Goal: Task Accomplishment & Management: Use online tool/utility

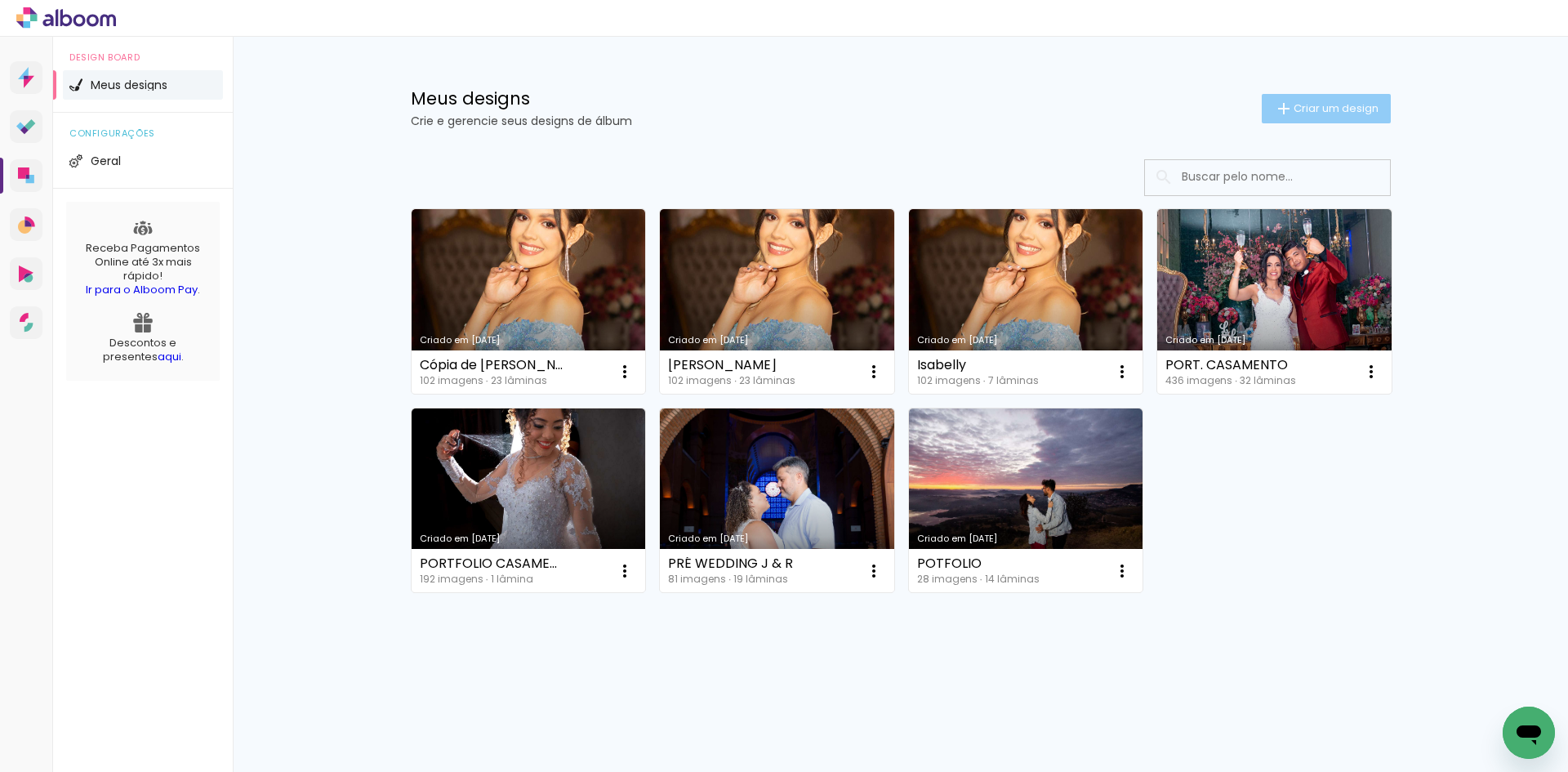
click at [1323, 106] on span "Criar um design" at bounding box center [1337, 107] width 85 height 10
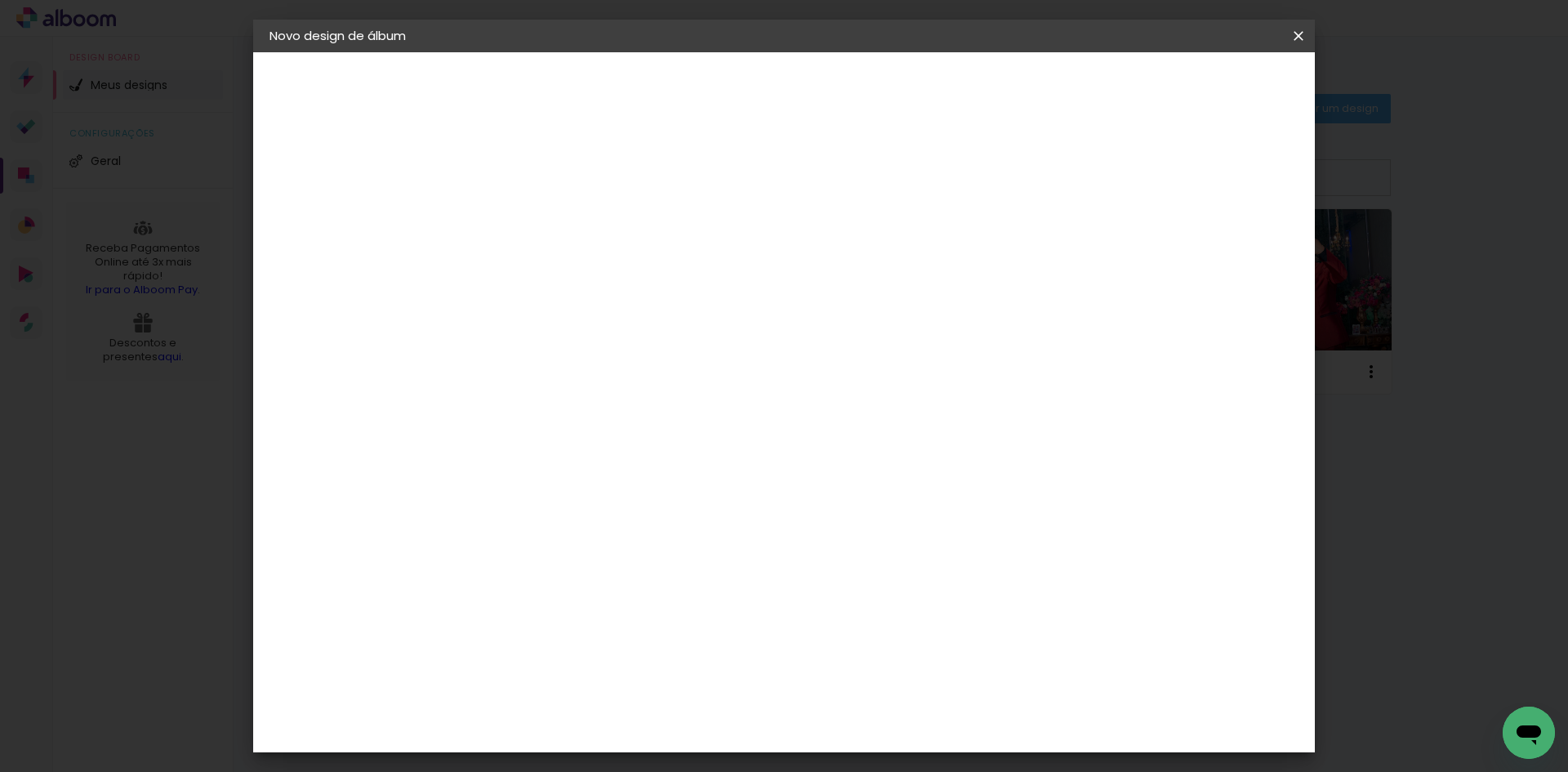
click at [537, 224] on input at bounding box center [537, 218] width 0 height 25
type input "PORTFÓLIO 3.0"
type paper-input "PORTFÓLIO 3.0"
click at [0, 0] on slot "Avançar" at bounding box center [0, 0] width 0 height 0
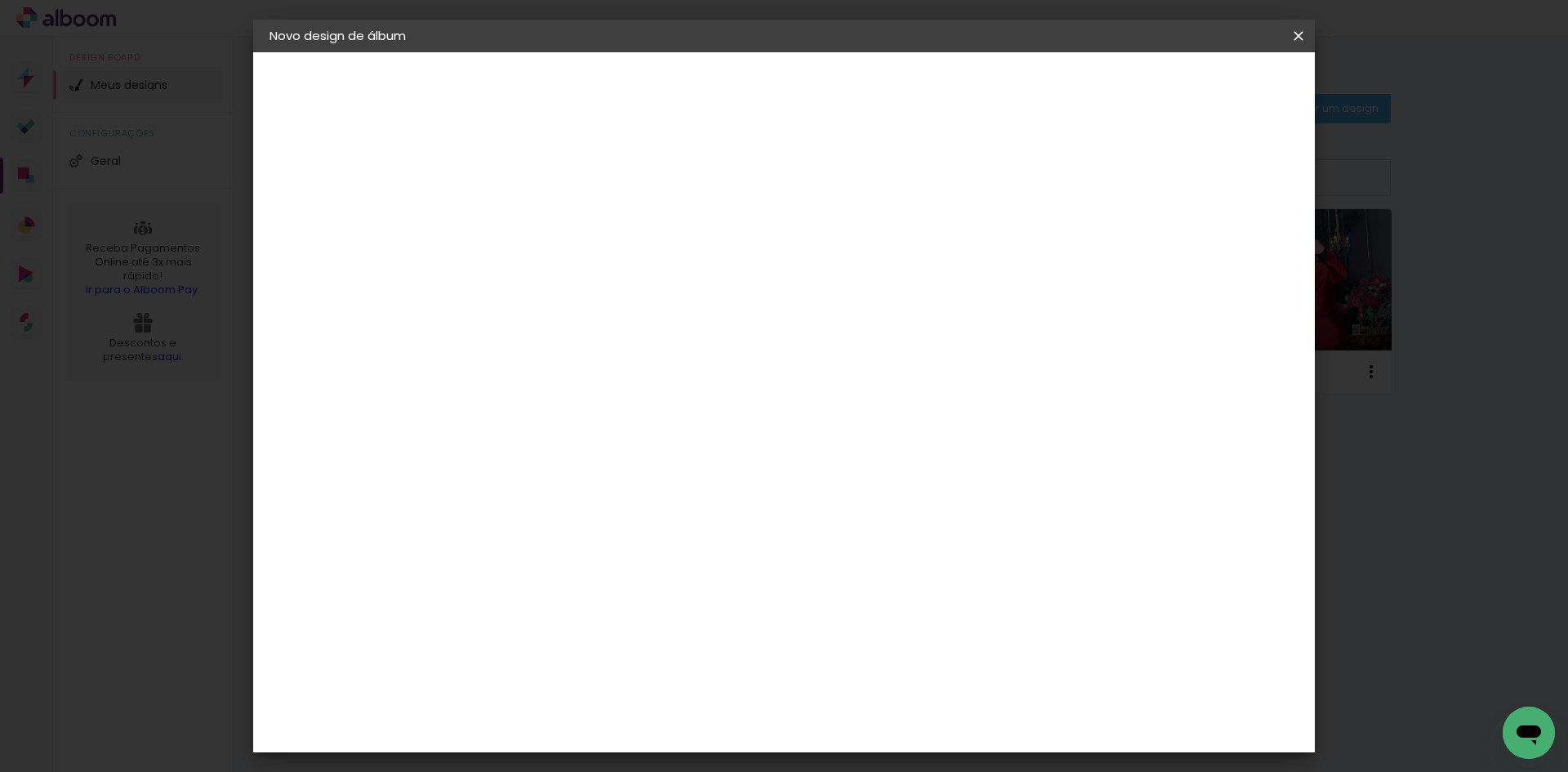
click at [613, 303] on div "AlfaFotoBook" at bounding box center [569, 302] width 87 height 13
click at [0, 0] on slot "Avançar" at bounding box center [0, 0] width 0 height 0
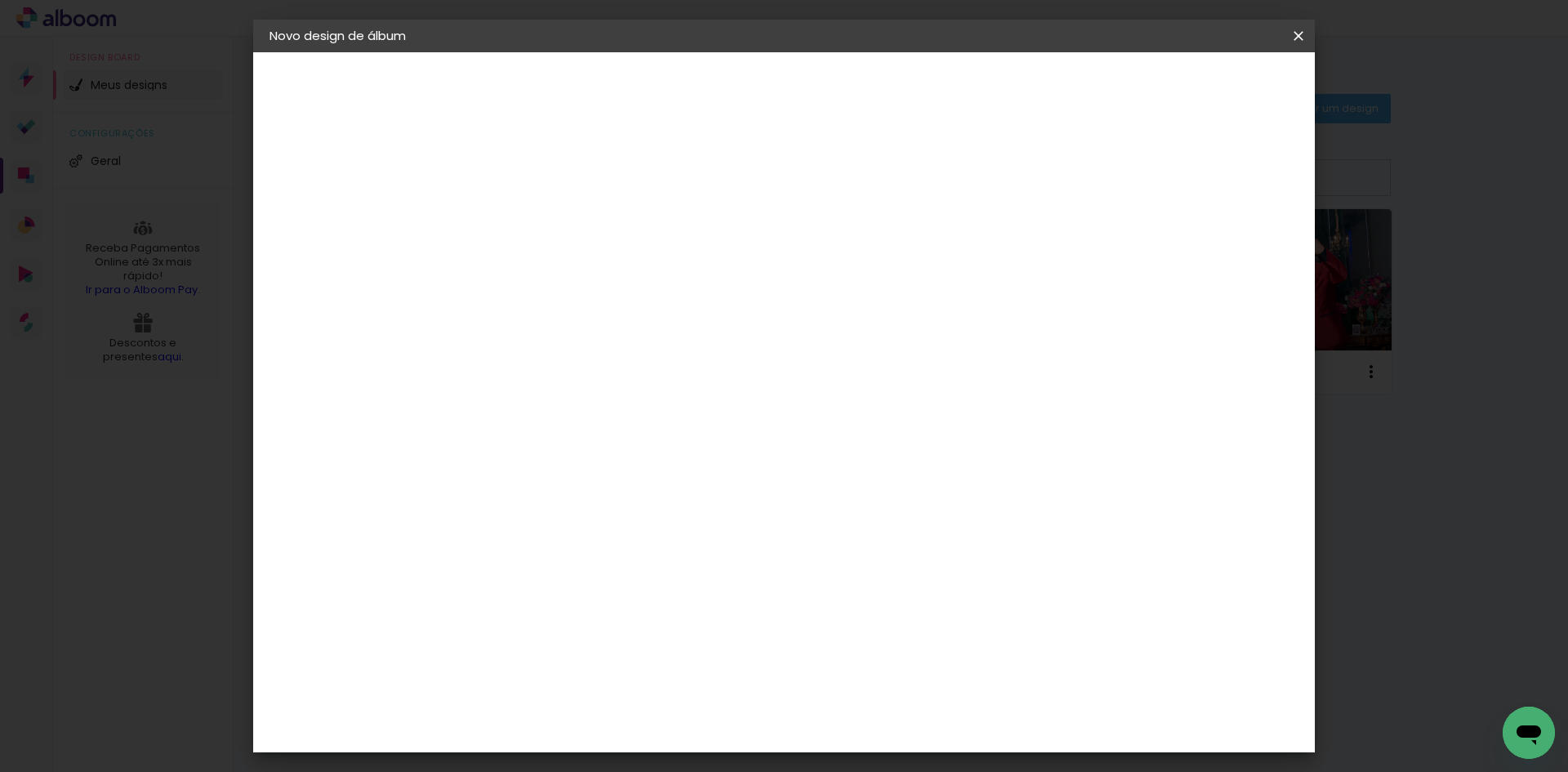
click at [1197, 89] on span "Iniciar design" at bounding box center [1159, 86] width 74 height 11
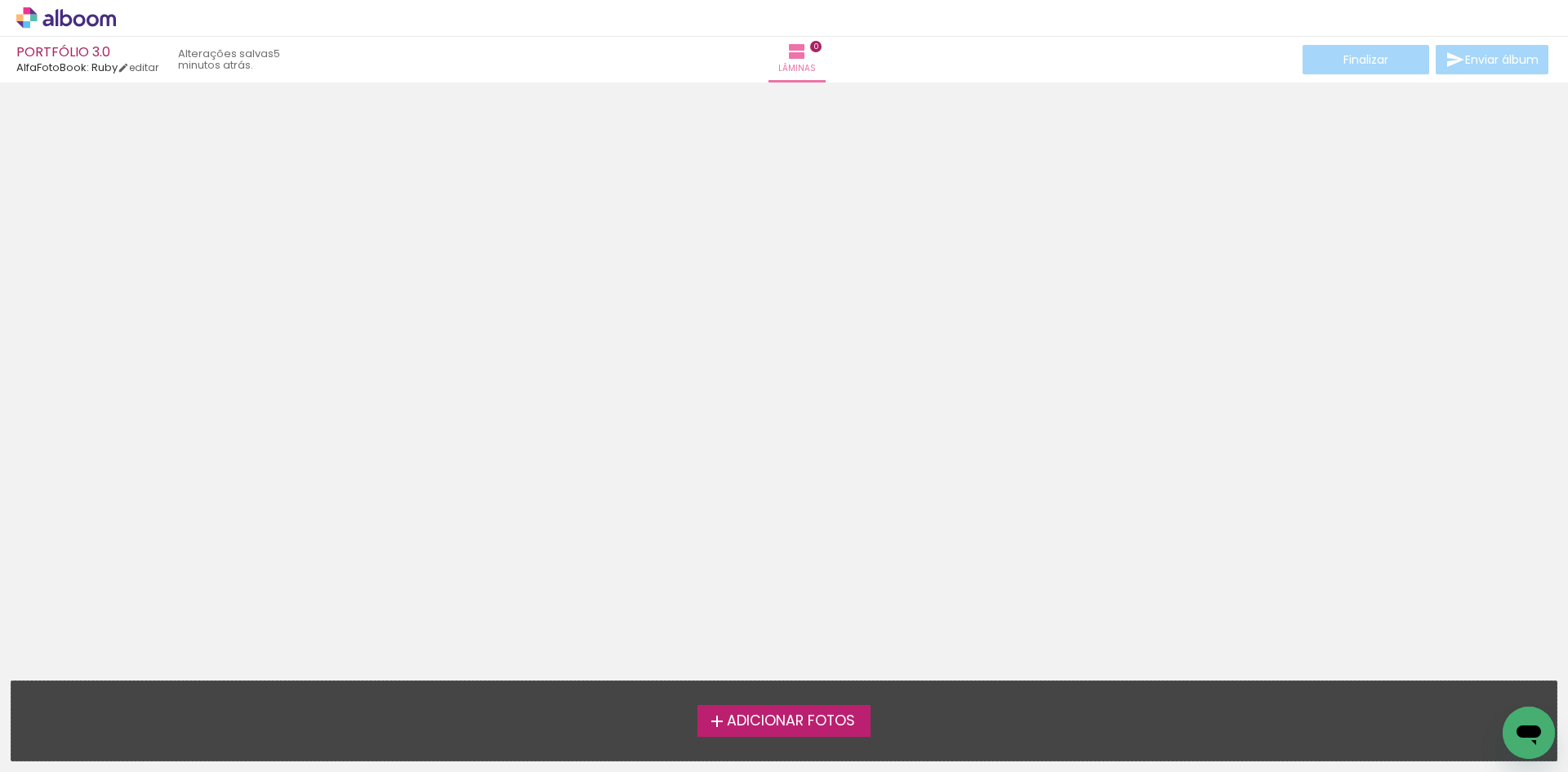
click at [783, 717] on span "Adicionar Fotos" at bounding box center [790, 721] width 129 height 15
click at [0, 0] on input "file" at bounding box center [0, 0] width 0 height 0
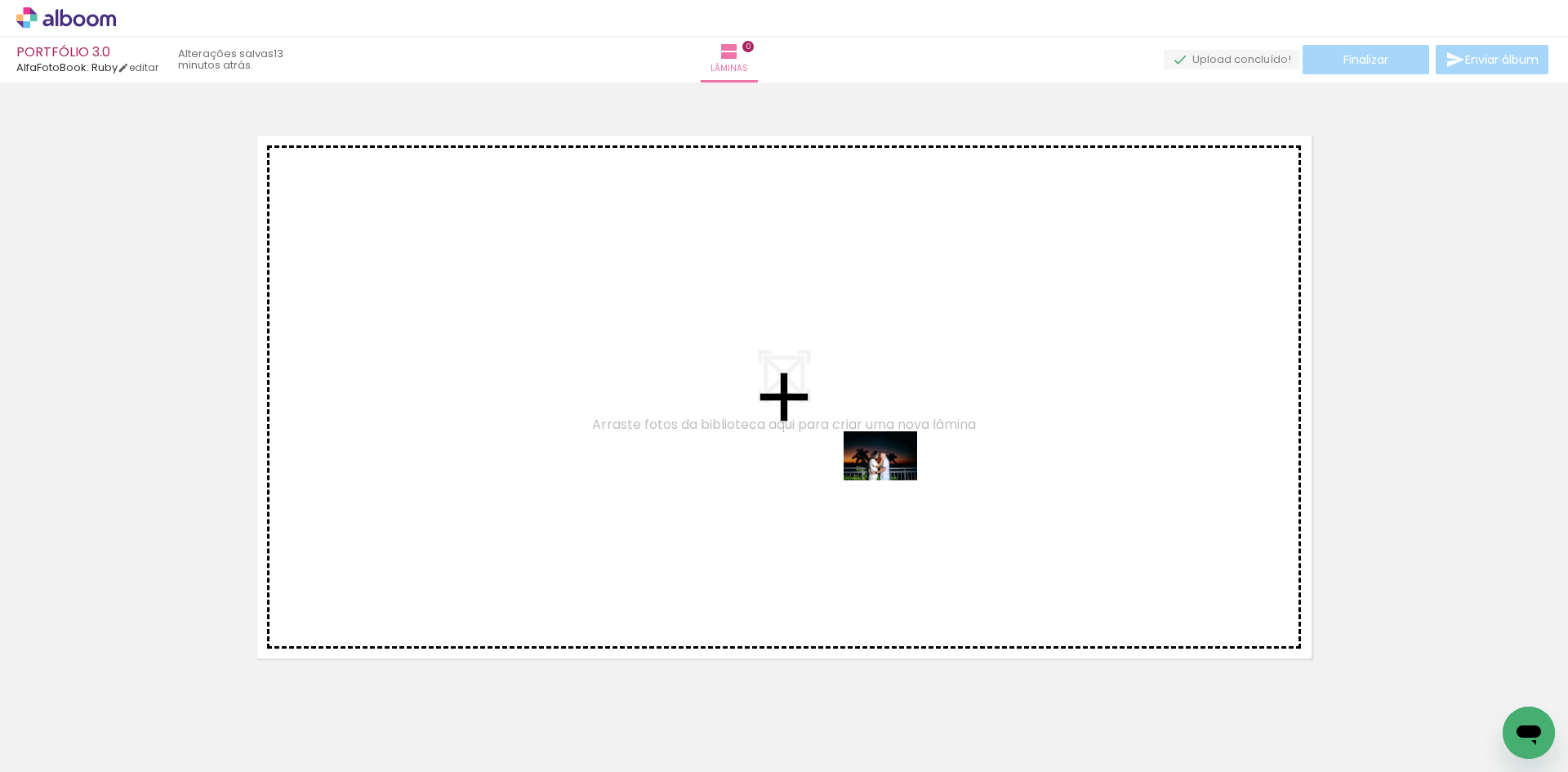
drag, startPoint x: 1160, startPoint y: 726, endPoint x: 892, endPoint y: 480, distance: 363.8
click at [892, 480] on quentale-workspace at bounding box center [784, 386] width 1568 height 772
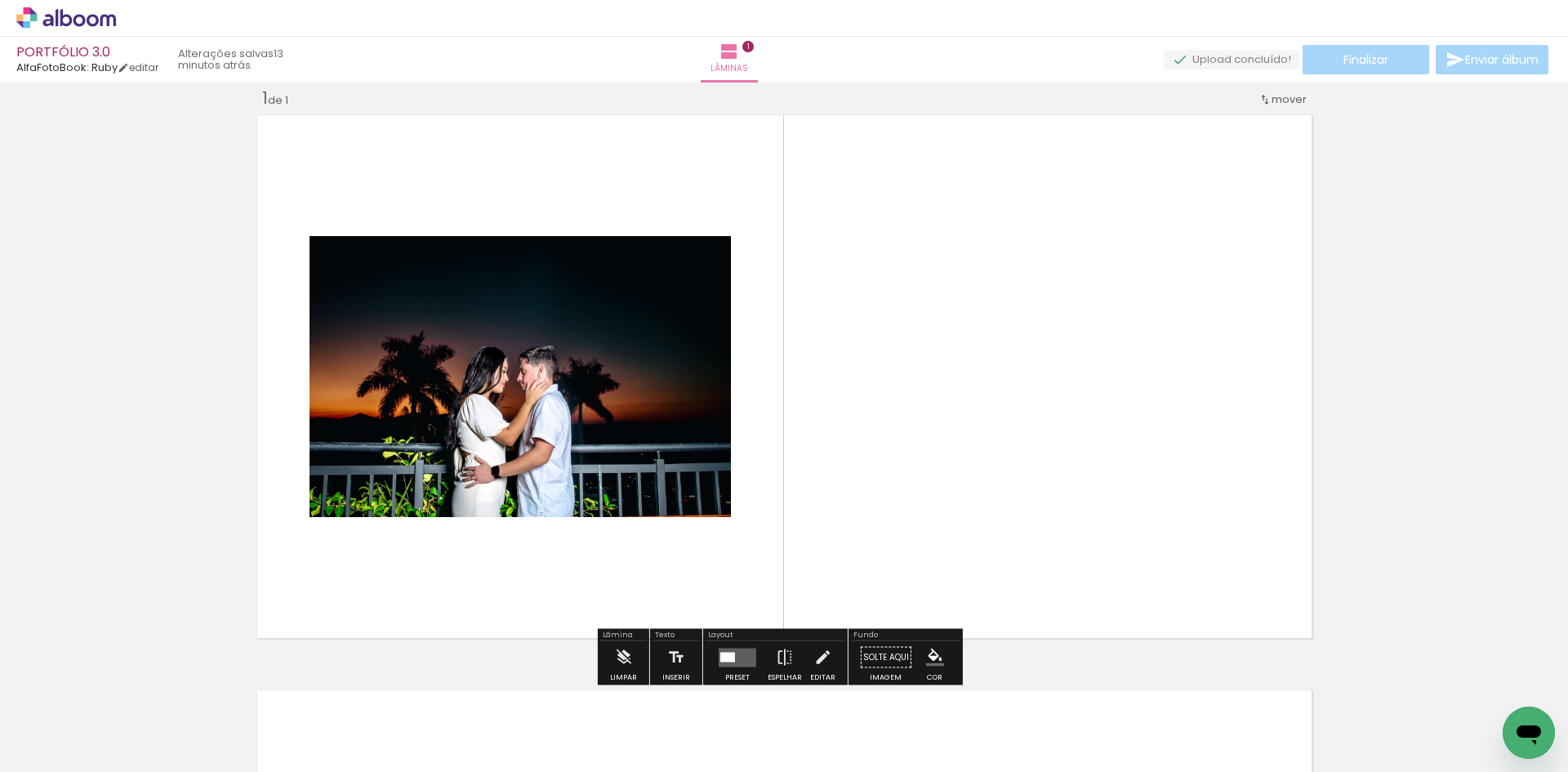
scroll to position [21, 0]
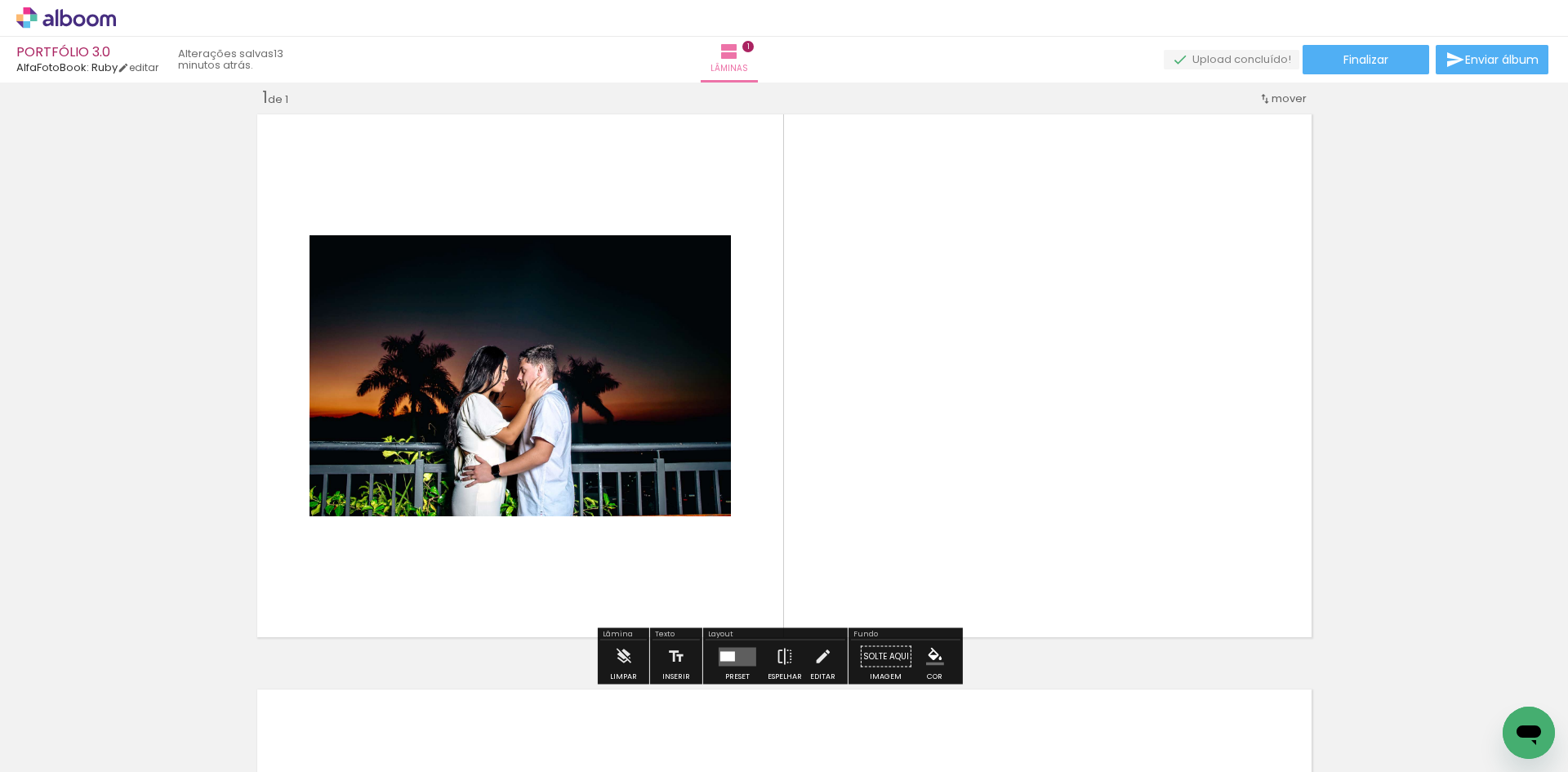
click at [1449, 554] on div "Inserir lâmina 1 de 1" at bounding box center [784, 641] width 1568 height 1151
